Goal: Communication & Community: Answer question/provide support

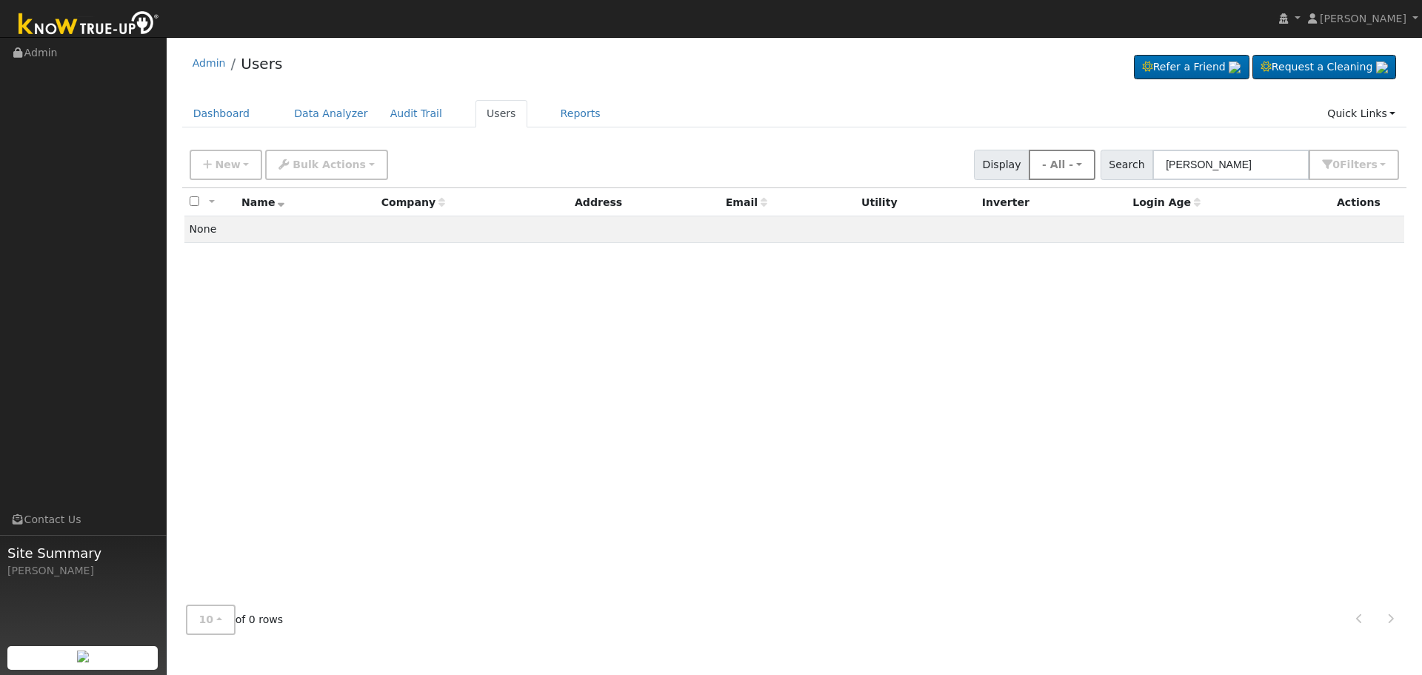
drag, startPoint x: 1221, startPoint y: 167, endPoint x: 1077, endPoint y: 170, distance: 143.7
click at [1077, 170] on div "New Add User Quick Add Quick Connect Quick Convert Lead Bulk Actions Send Email…" at bounding box center [794, 162] width 1215 height 36
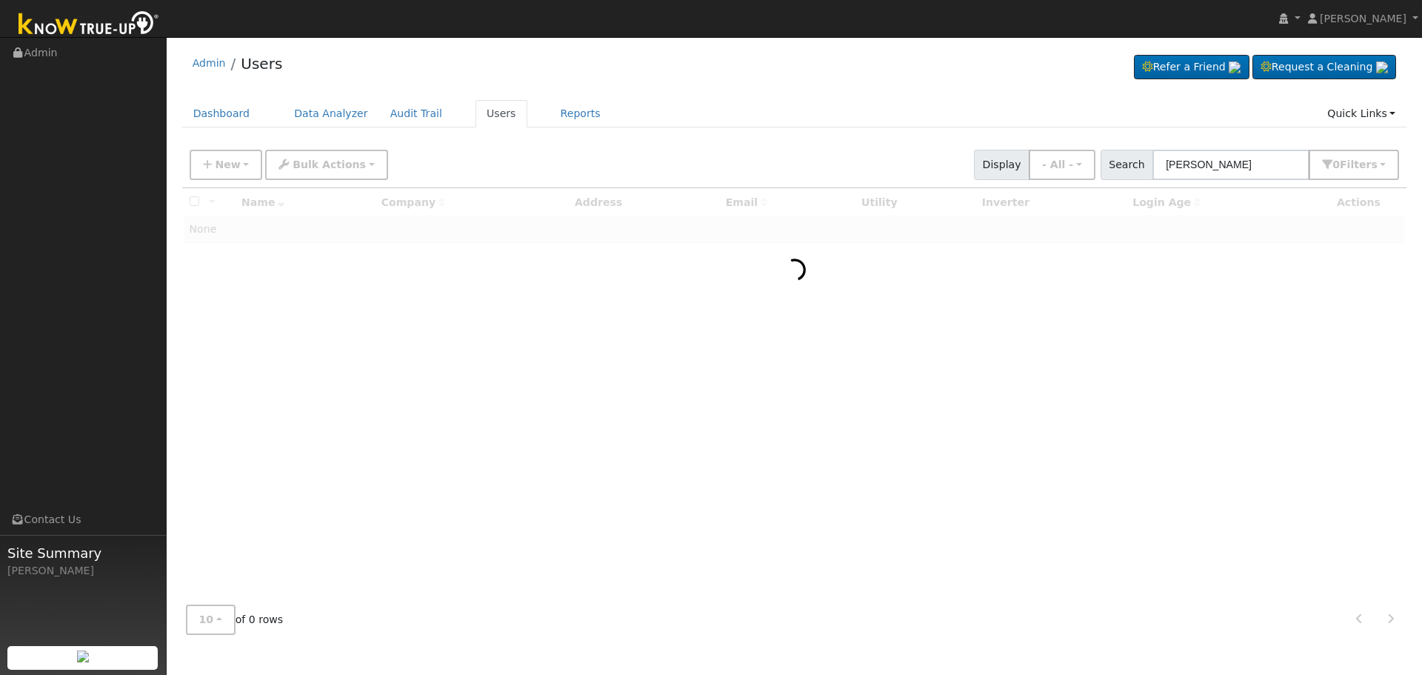
click at [1232, 173] on input "[PERSON_NAME]" at bounding box center [1230, 165] width 157 height 30
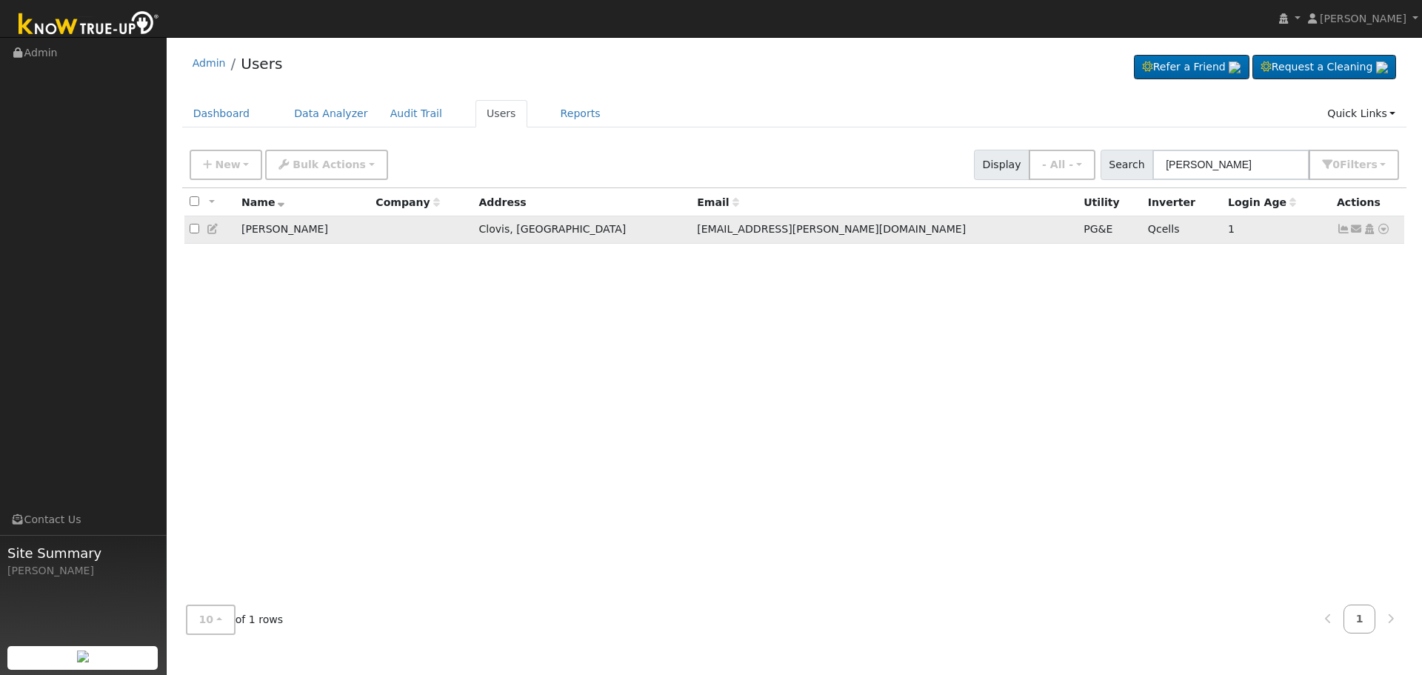
type input "[PERSON_NAME]"
click at [1342, 234] on icon at bounding box center [1343, 229] width 13 height 10
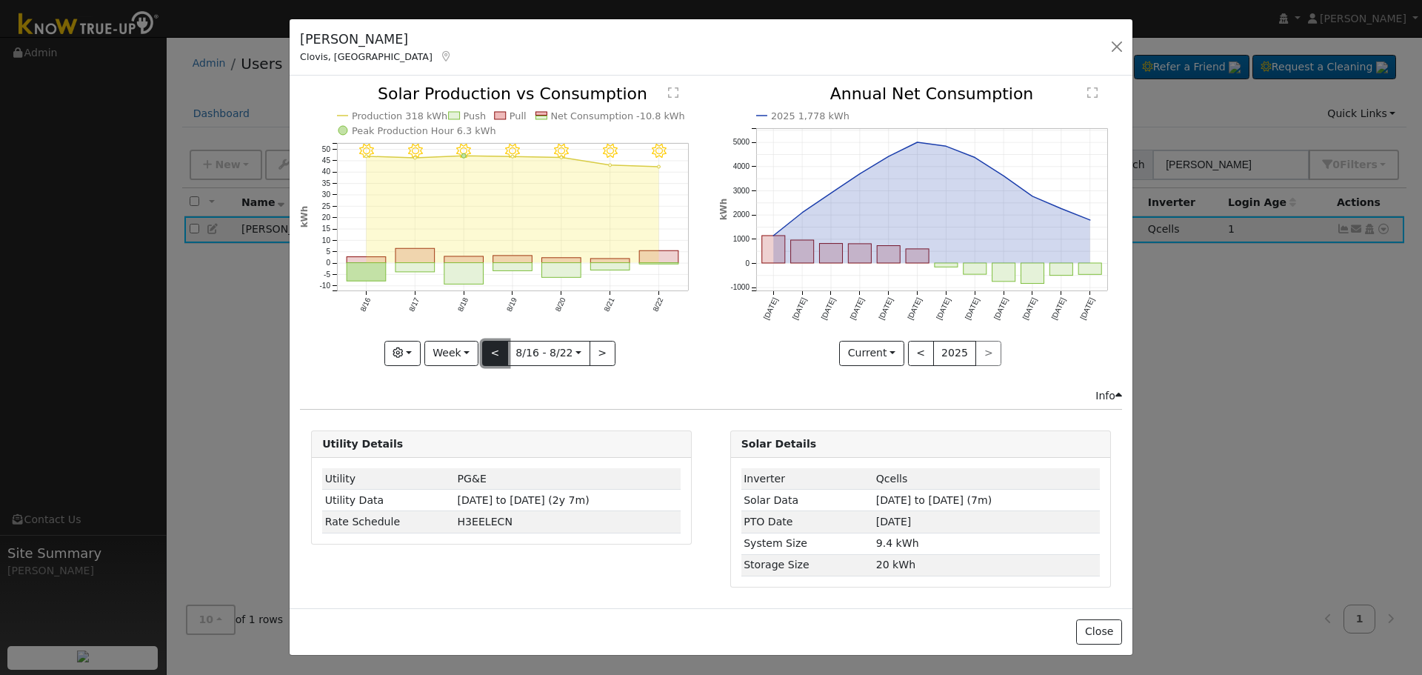
click at [501, 353] on button "<" at bounding box center [495, 353] width 26 height 25
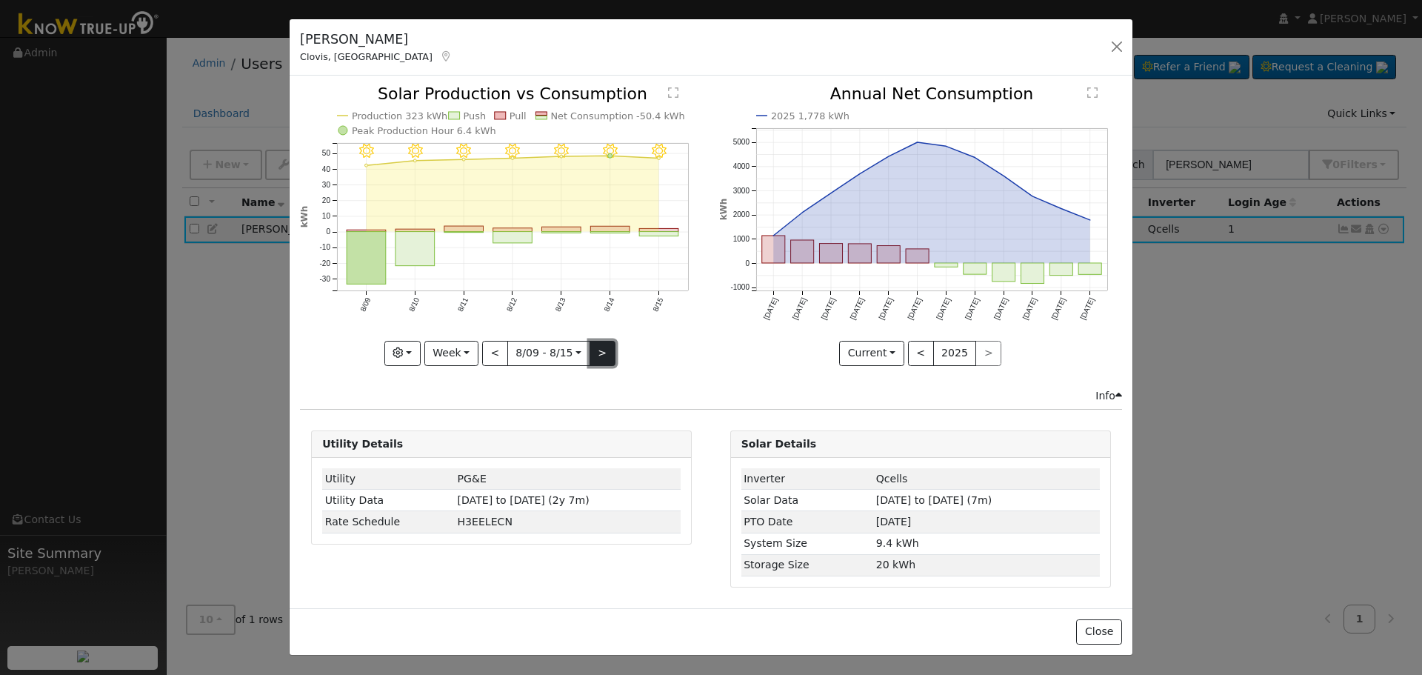
click at [591, 347] on button ">" at bounding box center [603, 353] width 26 height 25
type input "[DATE]"
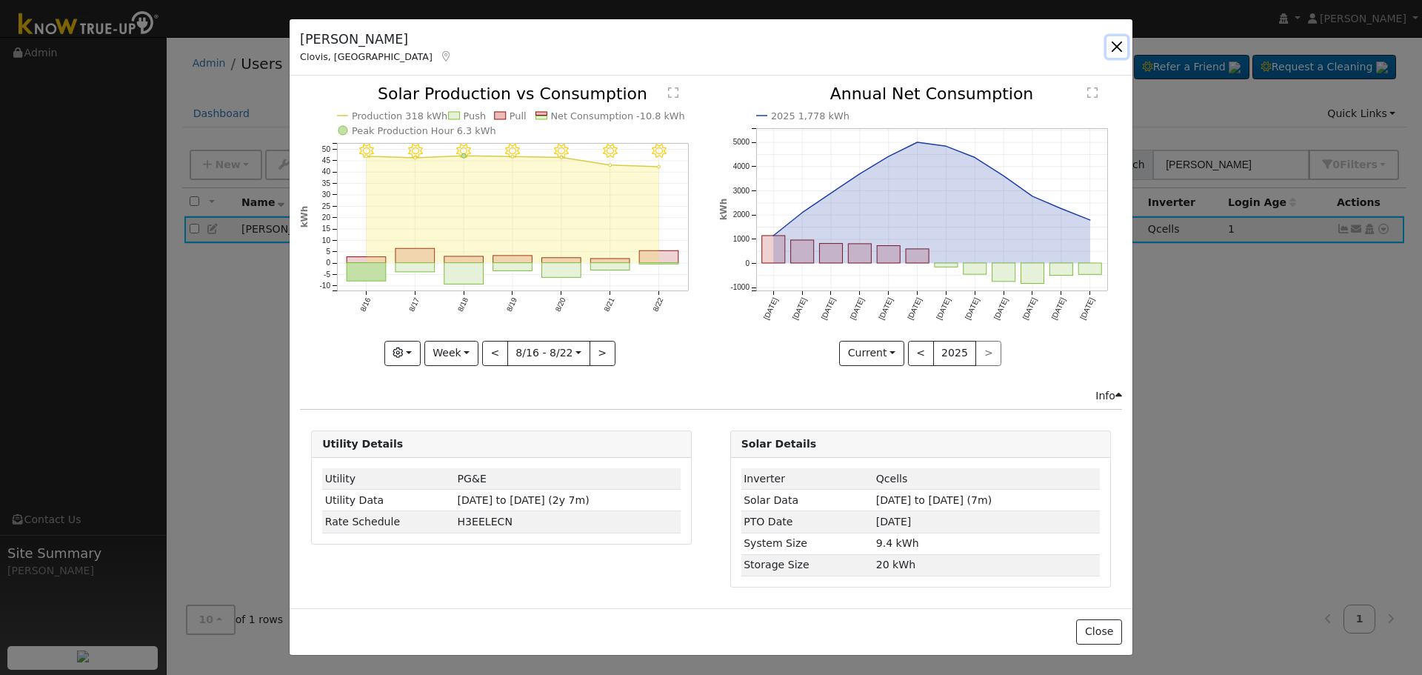
click at [1108, 40] on button "button" at bounding box center [1116, 46] width 21 height 21
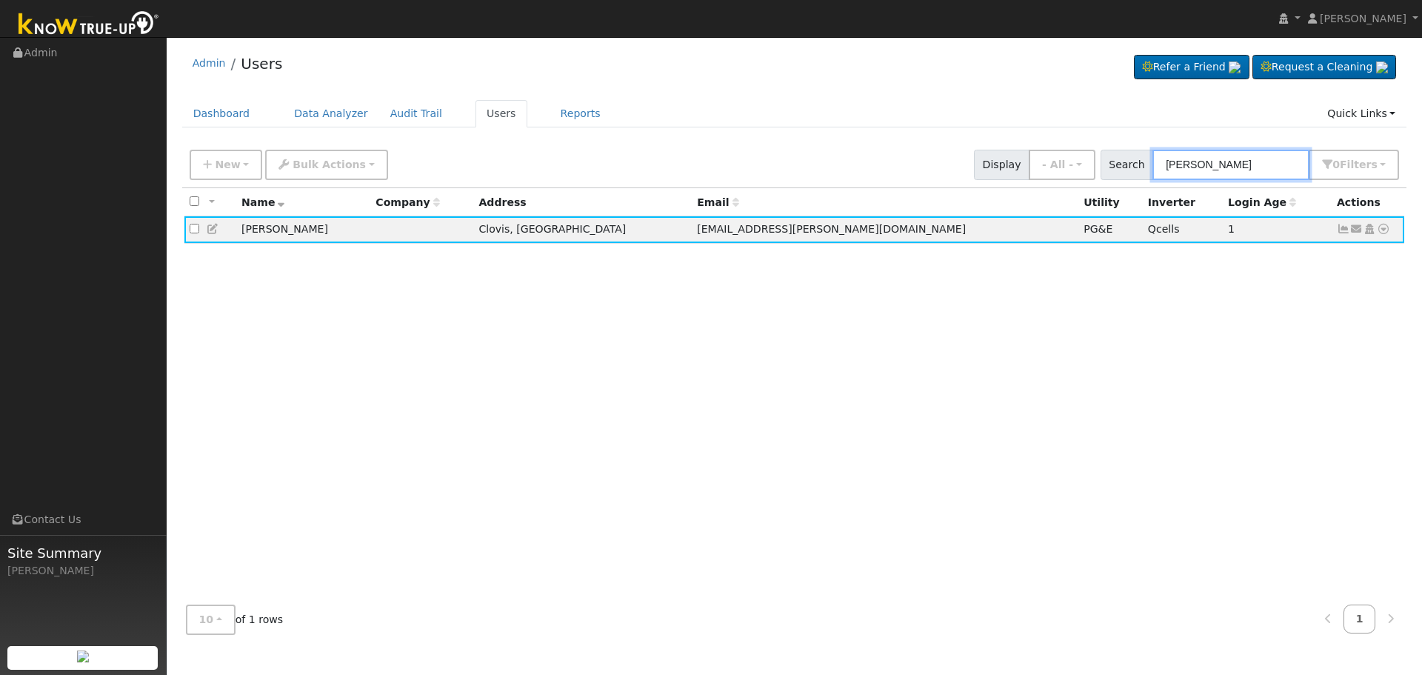
drag, startPoint x: 1261, startPoint y: 170, endPoint x: 710, endPoint y: 78, distance: 558.7
click at [778, 104] on div "Admin Users Refer a Friend Request a Cleaning" at bounding box center [794, 344] width 1241 height 601
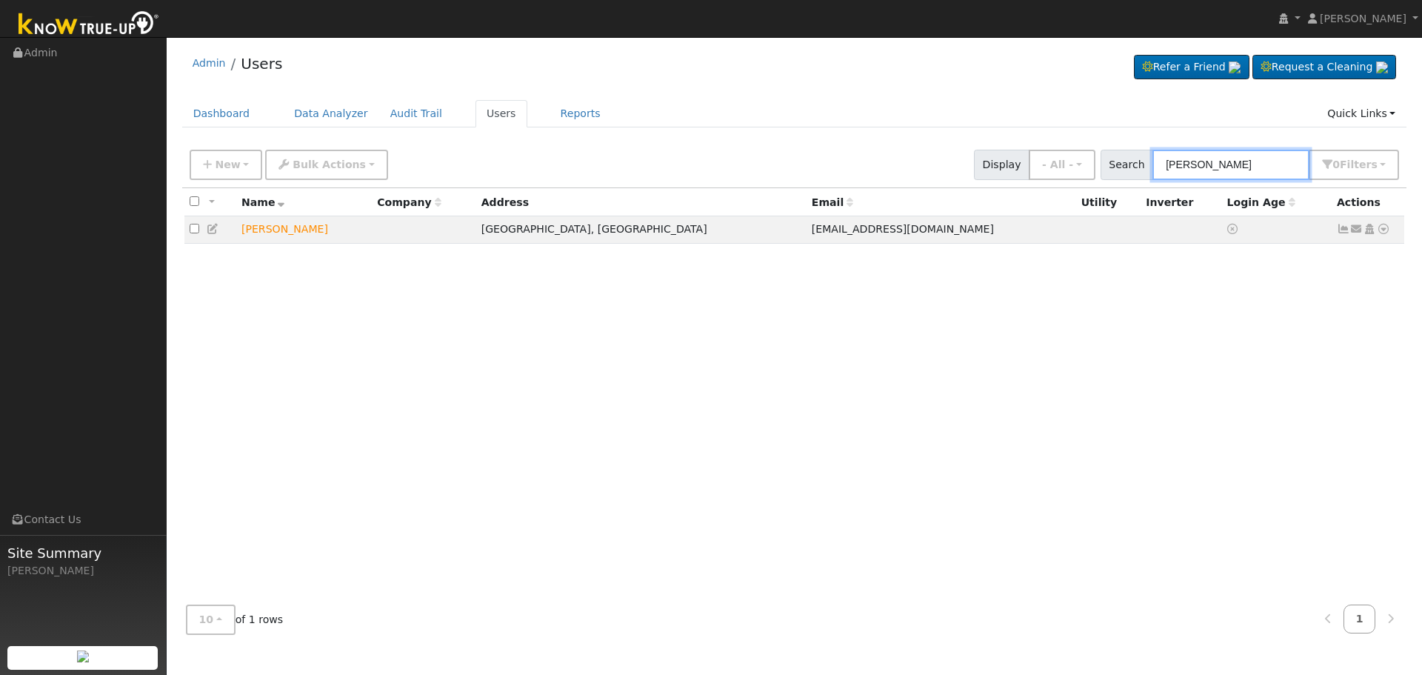
type input "[PERSON_NAME]"
click at [1358, 230] on icon at bounding box center [1356, 229] width 13 height 10
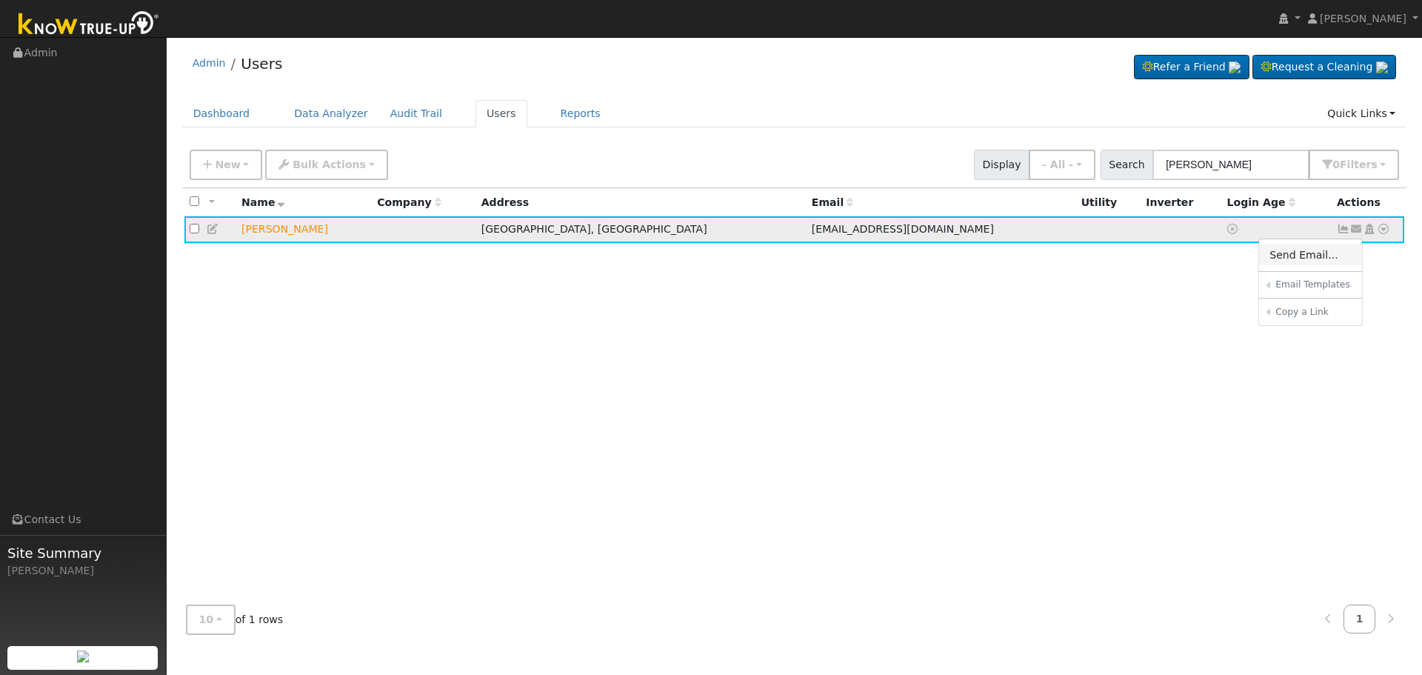
click at [1310, 255] on link "Send Email..." at bounding box center [1310, 254] width 103 height 21
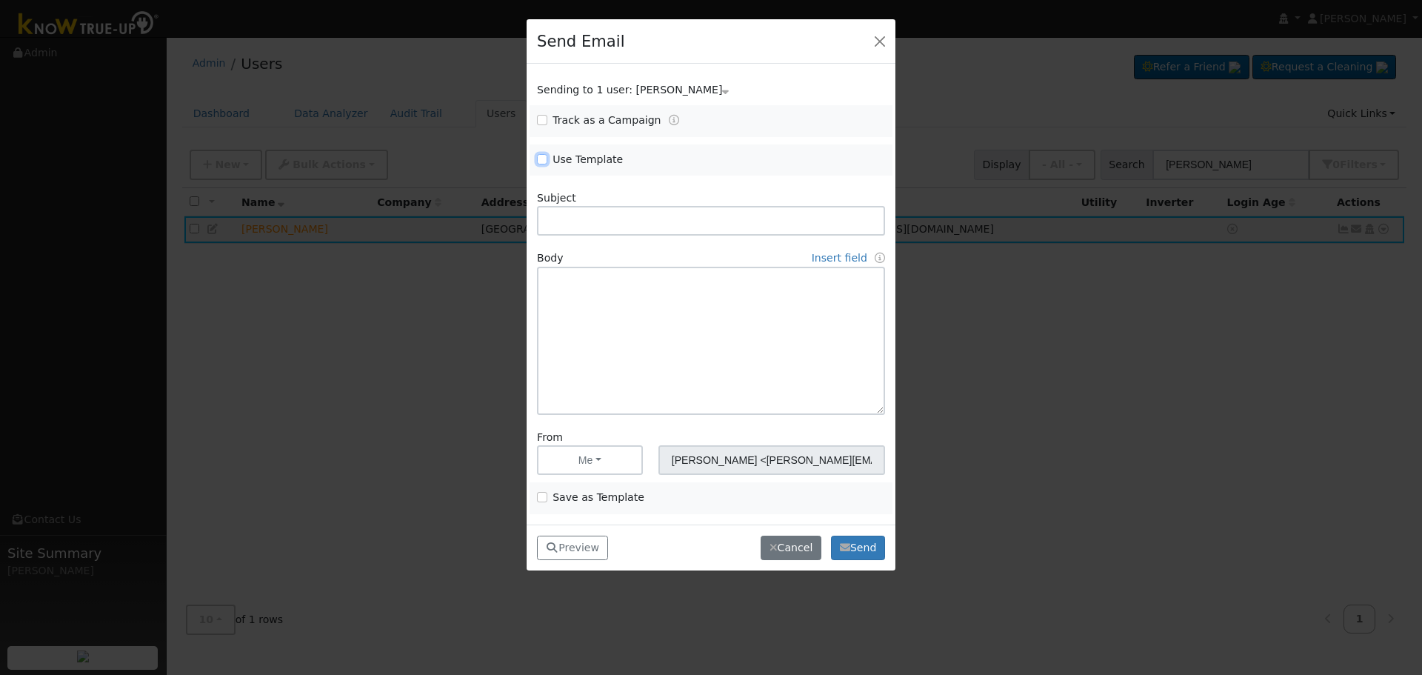
click at [542, 159] on input "Use Template" at bounding box center [542, 159] width 10 height 10
checkbox input "true"
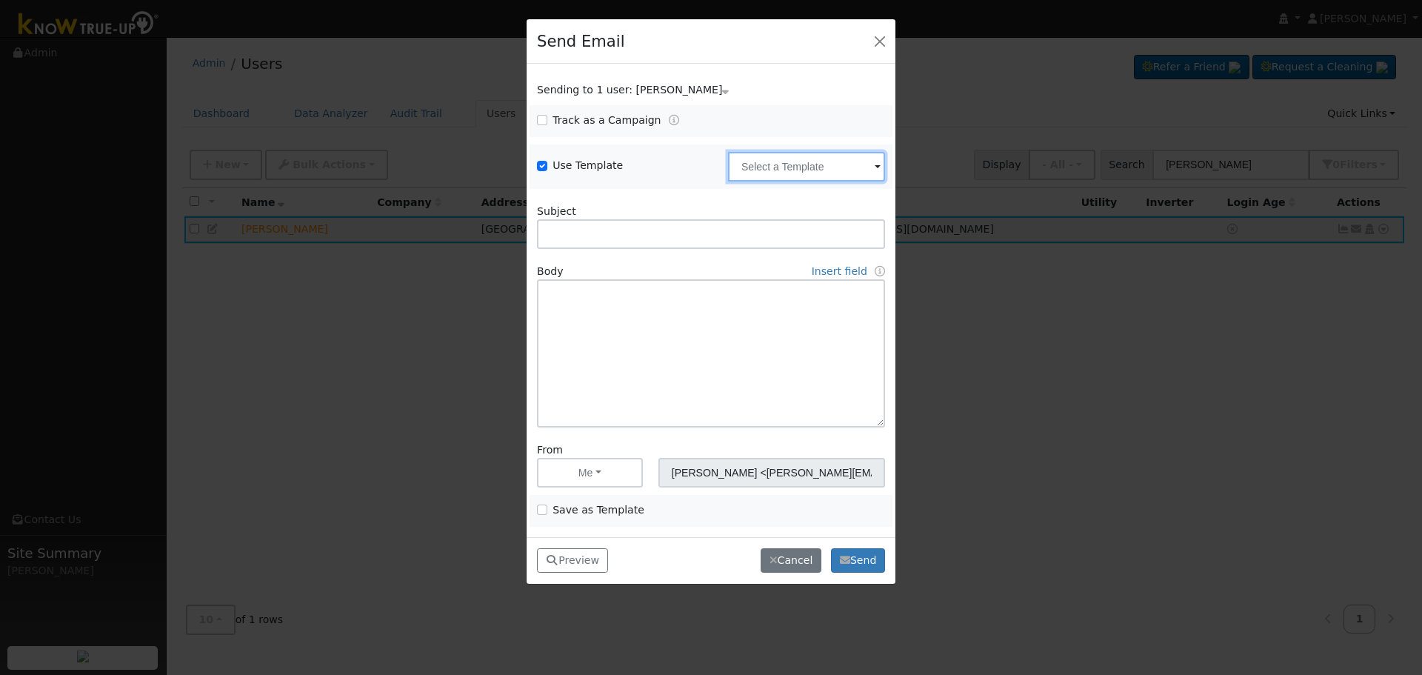
click at [794, 177] on input "text" at bounding box center [806, 167] width 157 height 30
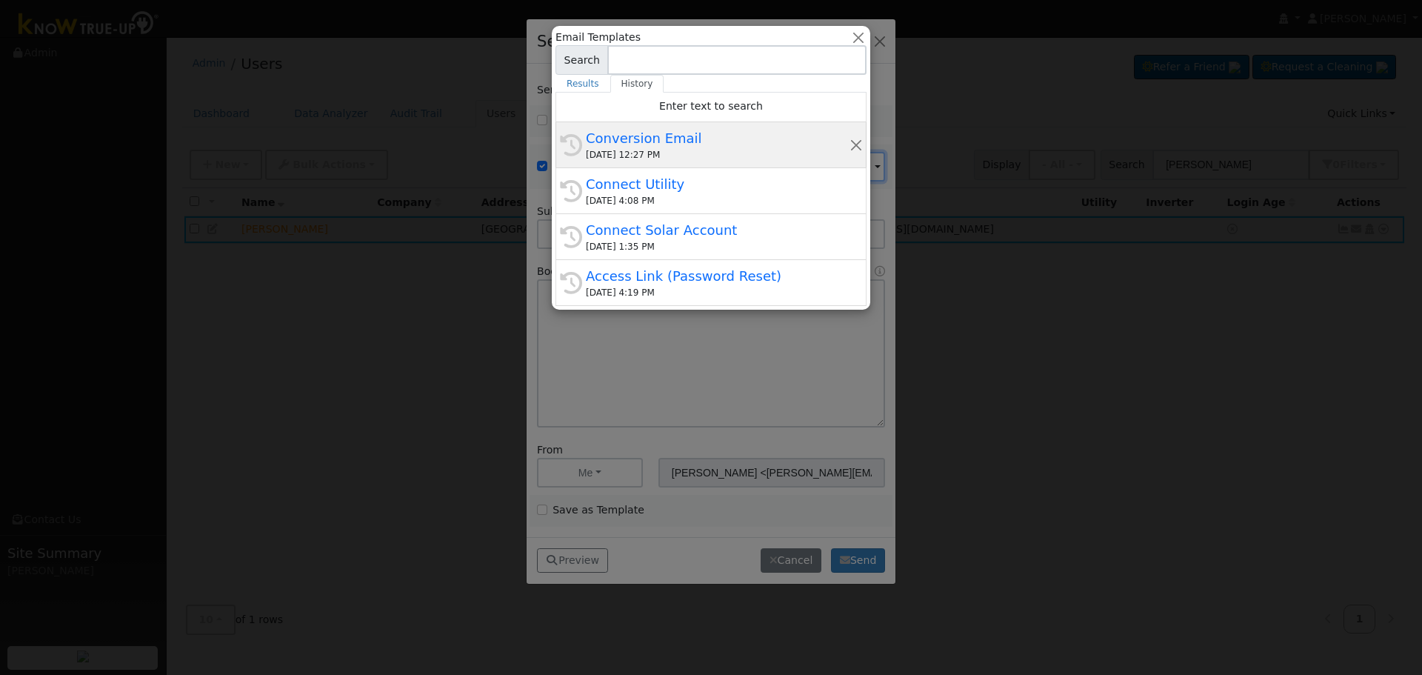
click at [659, 143] on div "Conversion Email" at bounding box center [718, 138] width 264 height 20
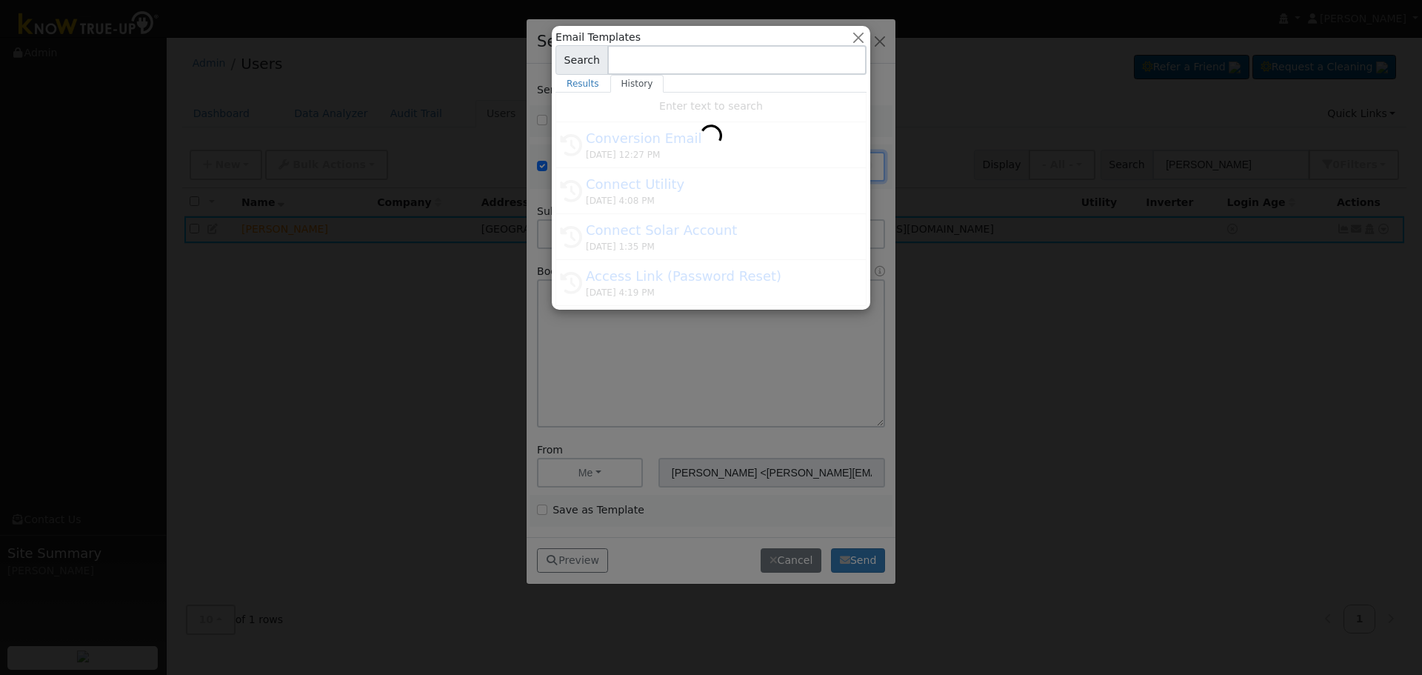
type input "Conversion Email"
type input "Connect Your Utility Account"
type textarea "Dear {user_fname}, The first step is to connect your electric utility account. …"
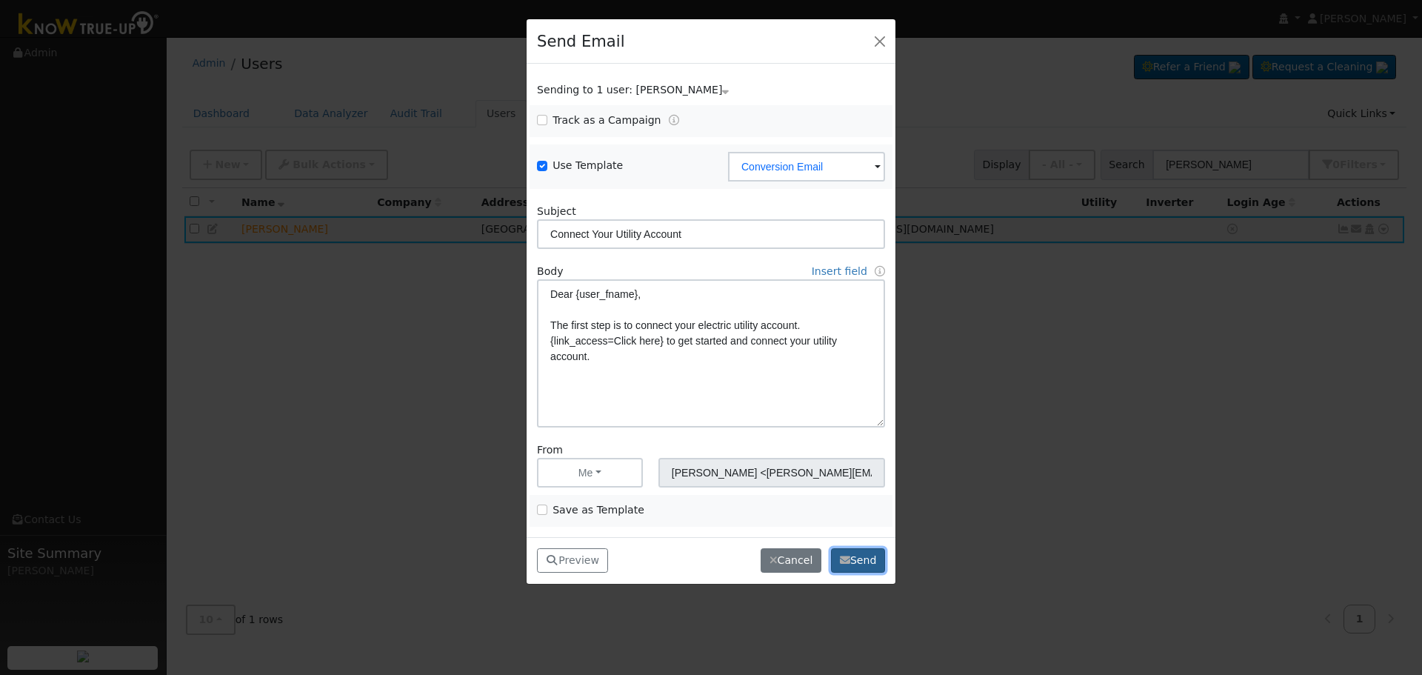
click at [852, 555] on button "Send" at bounding box center [858, 560] width 54 height 25
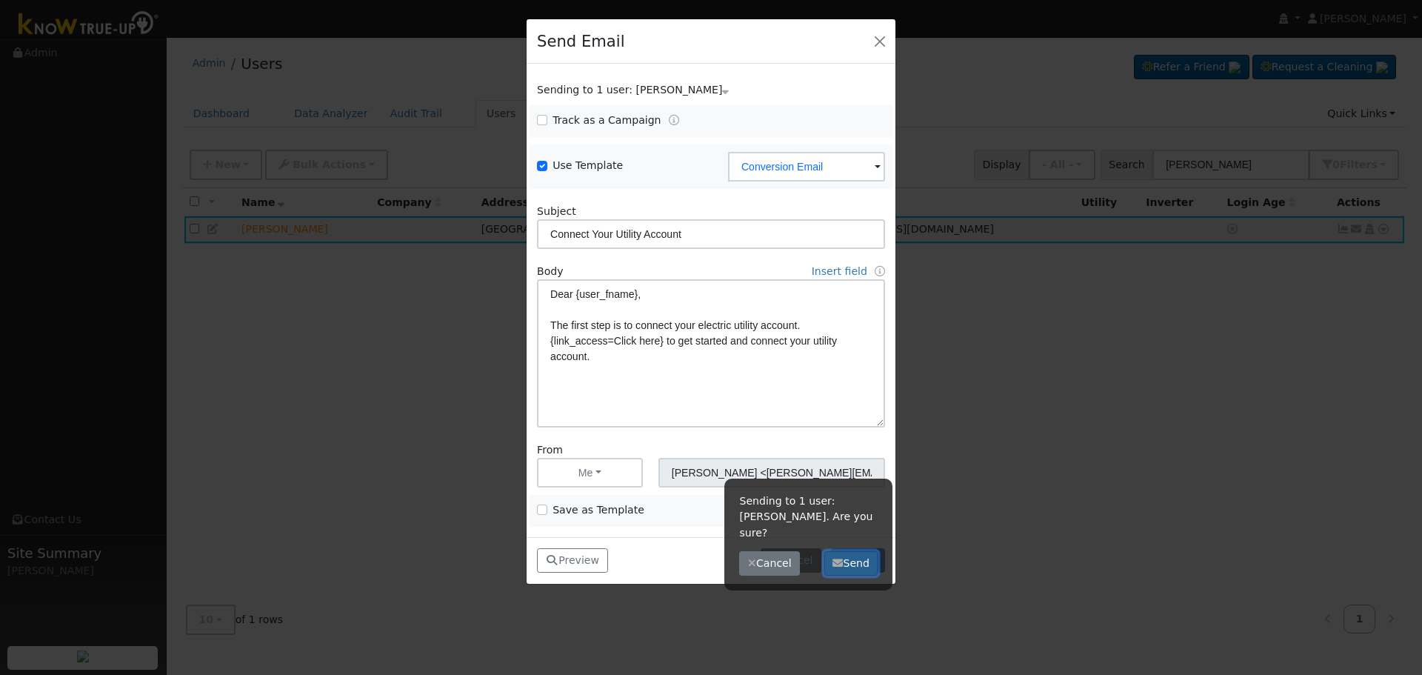
click at [855, 551] on button "Send" at bounding box center [851, 563] width 54 height 25
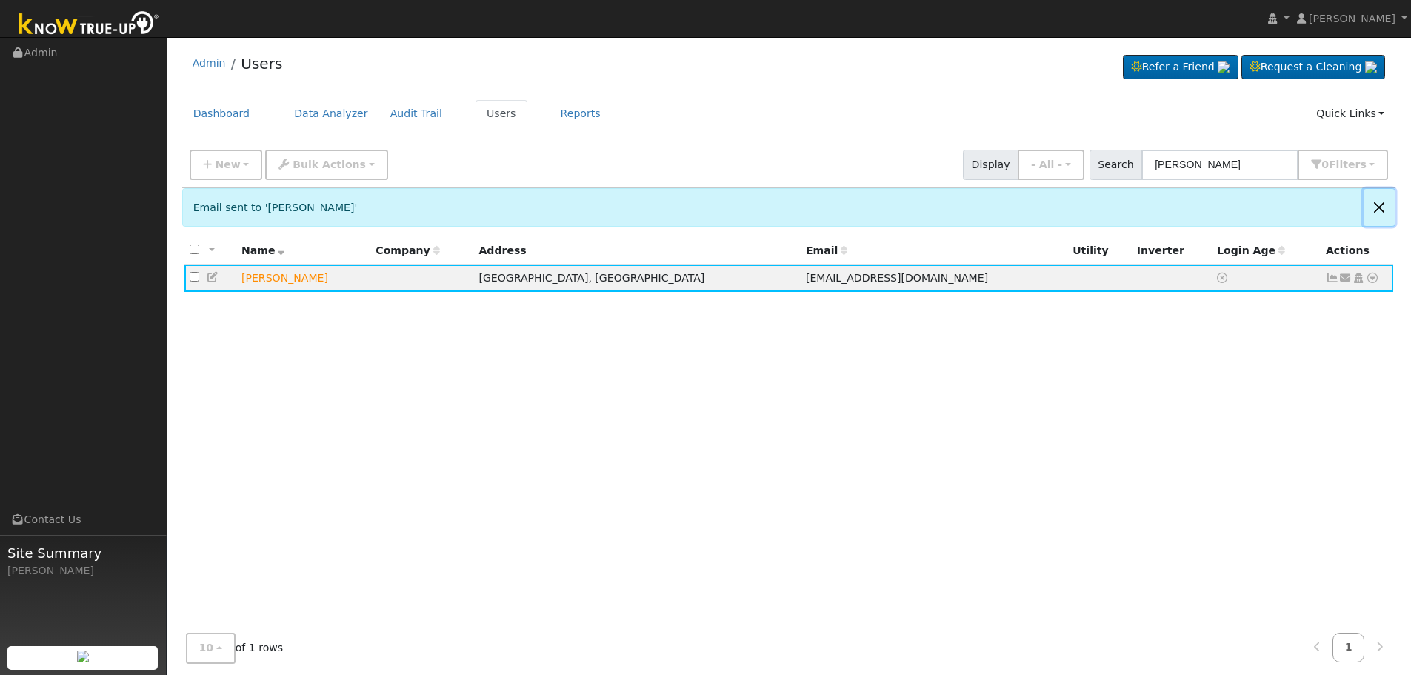
click at [1380, 210] on button "Close" at bounding box center [1378, 207] width 31 height 36
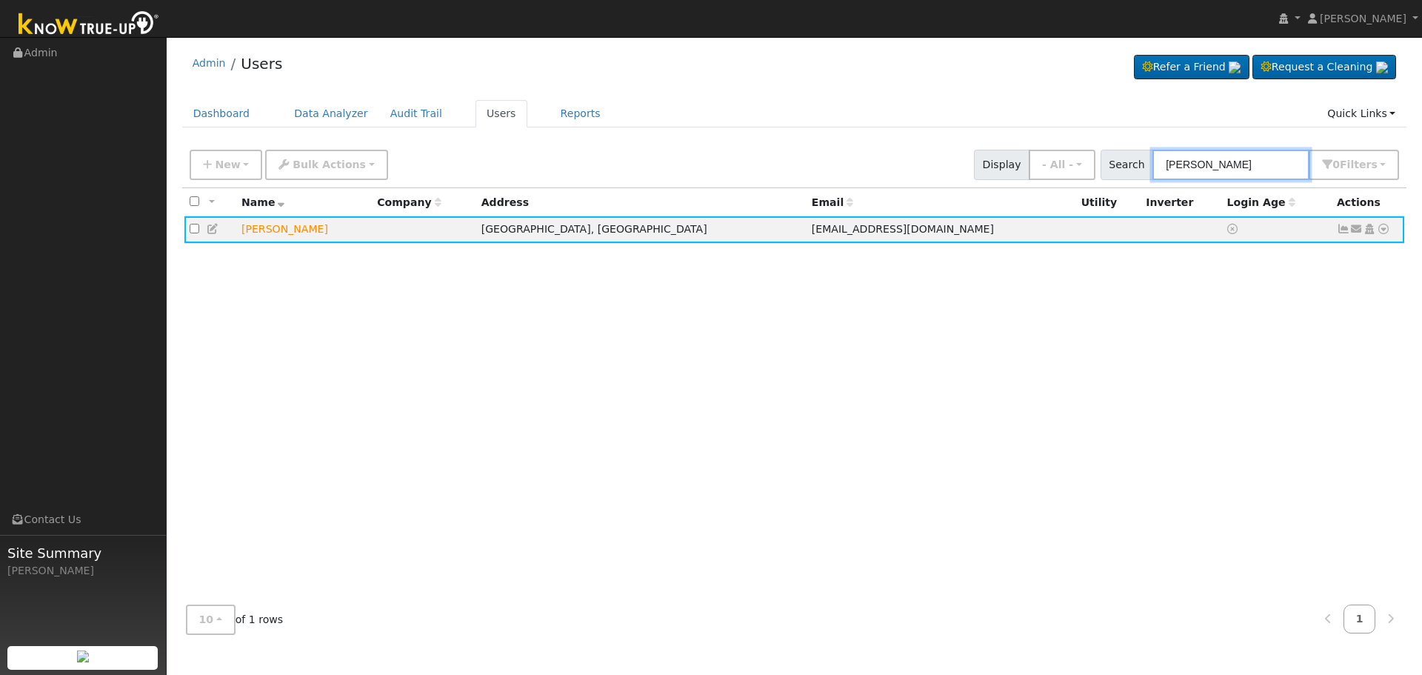
drag, startPoint x: 1258, startPoint y: 168, endPoint x: 1022, endPoint y: 157, distance: 235.8
click at [1022, 157] on div "New Add User Quick Add Quick Connect Quick Convert Lead Bulk Actions Send Email…" at bounding box center [794, 162] width 1215 height 36
